Goal: Find contact information

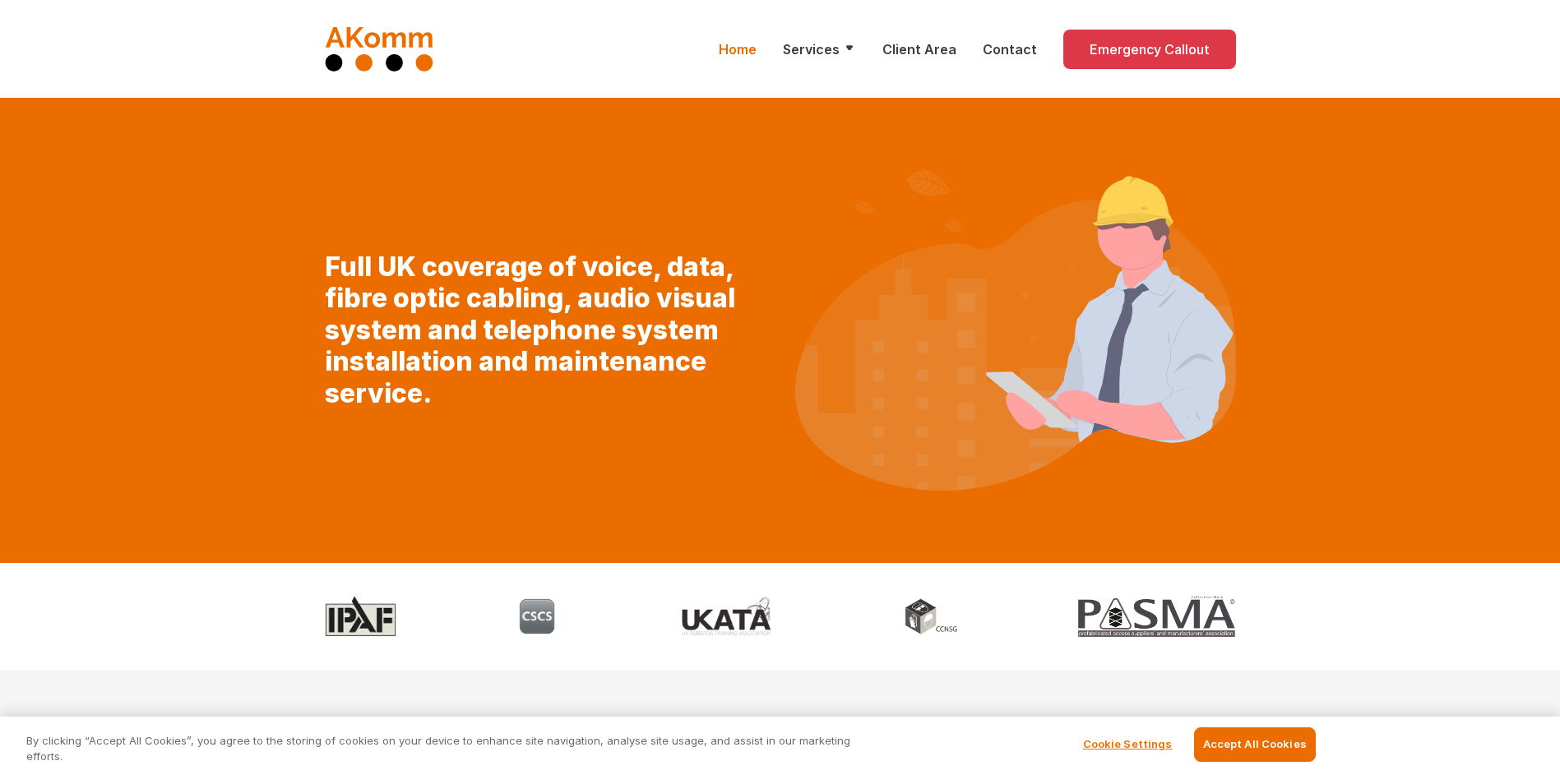
drag, startPoint x: 981, startPoint y: 219, endPoint x: 952, endPoint y: -61, distance: 281.5
click at [1020, 57] on link "Contact" at bounding box center [1010, 48] width 54 height 20
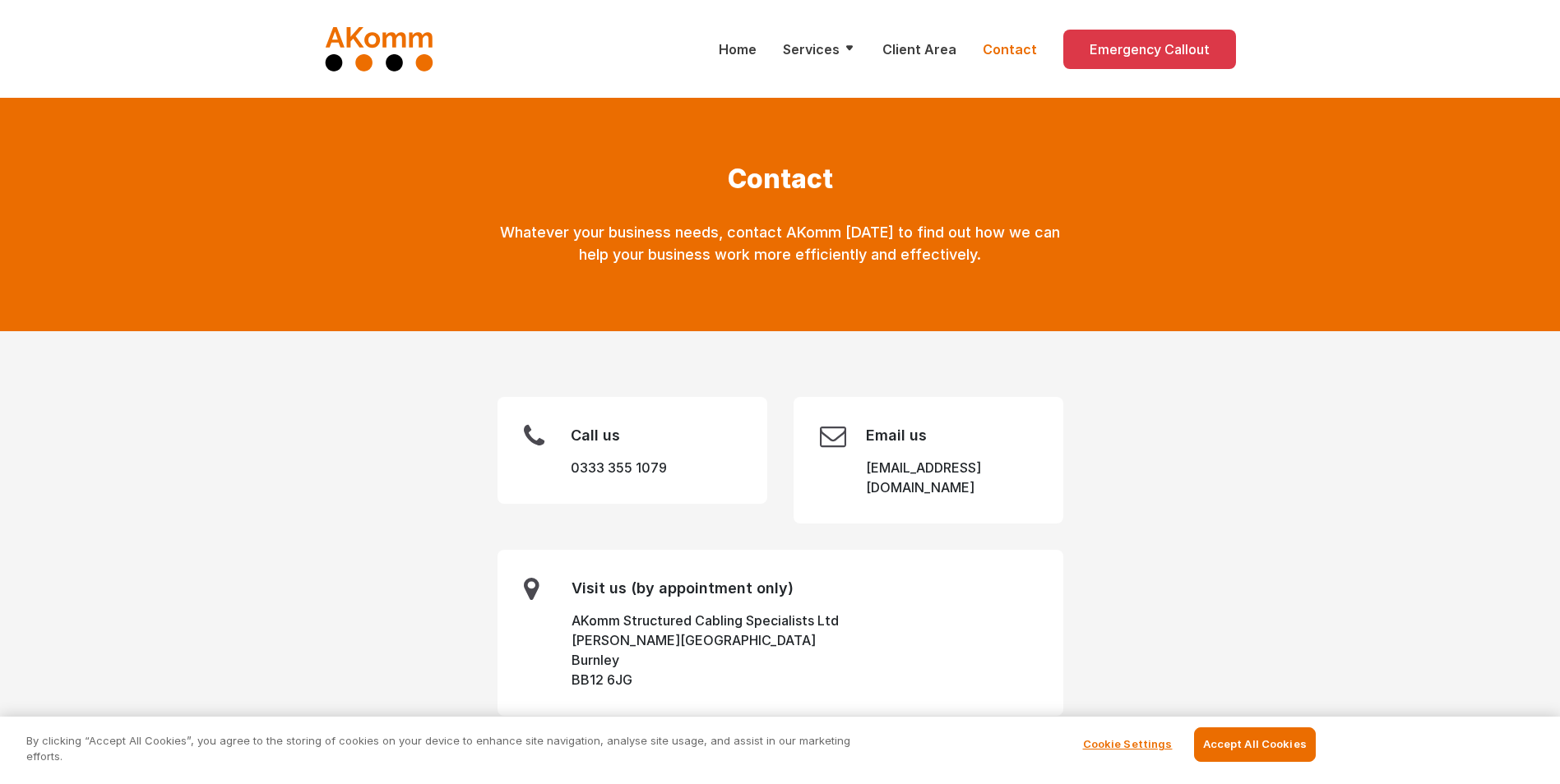
click at [704, 458] on div "Call us 0333 355 1079" at bounding box center [632, 451] width 270 height 107
click at [326, 350] on main "Call us 0333 355 1079 Email us enquiry@akomm.co.uk Visit us (by appointment onl…" at bounding box center [780, 556] width 1560 height 450
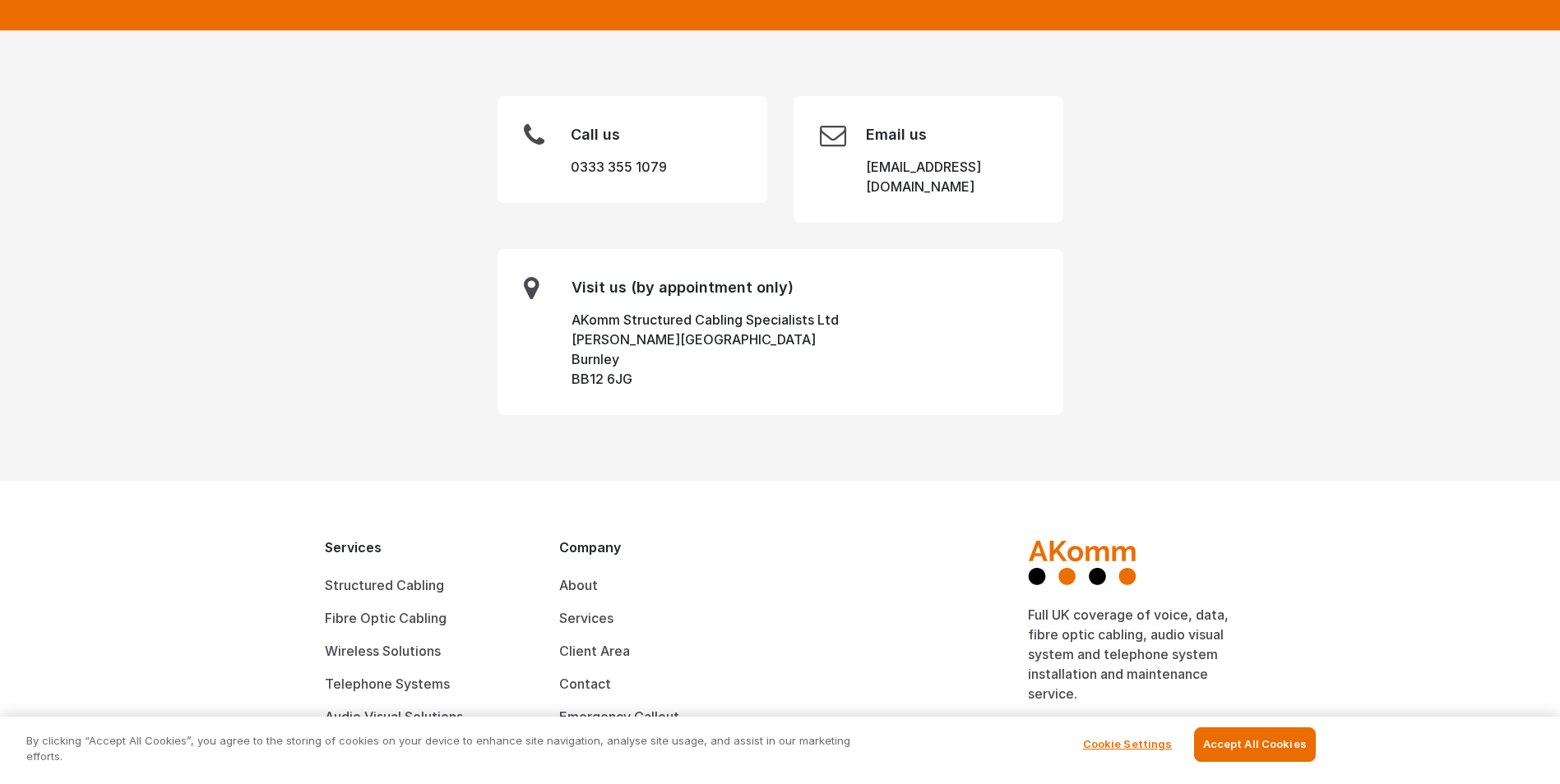
scroll to position [493, 0]
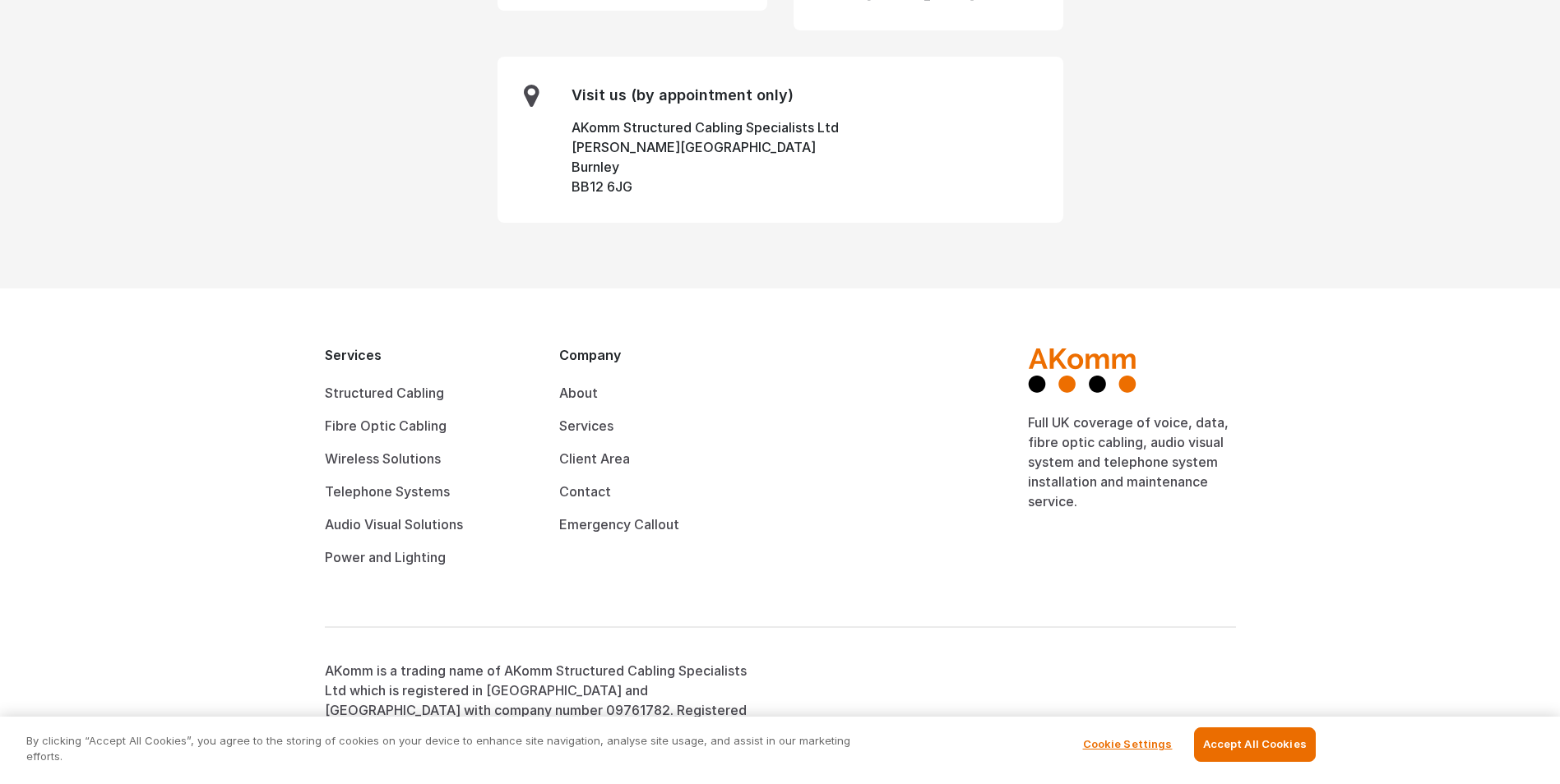
click at [160, 454] on footer "Services Structured Cabling Fibre Optic Cabling Wireless Solutions Telephone Sy…" at bounding box center [780, 547] width 1560 height 517
